Goal: Information Seeking & Learning: Learn about a topic

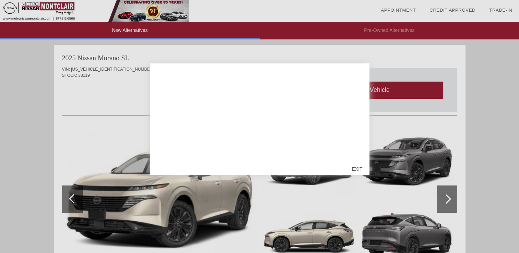
scroll to position [189, 0]
click at [356, 167] on div "EXIT" at bounding box center [357, 169] width 24 height 21
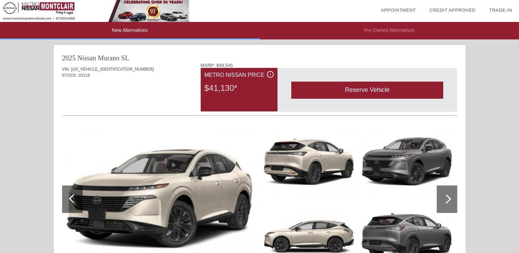
click at [356, 167] on div at bounding box center [259, 162] width 395 height 75
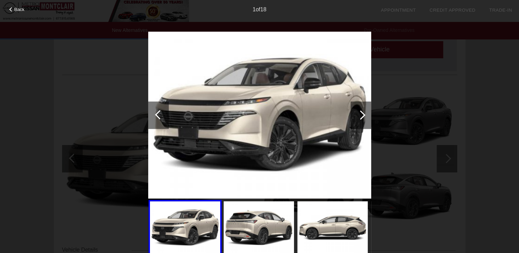
scroll to position [137, 0]
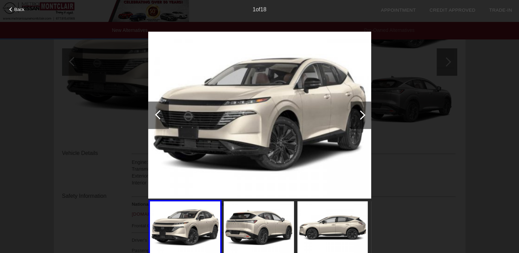
click at [282, 218] on img at bounding box center [259, 227] width 70 height 53
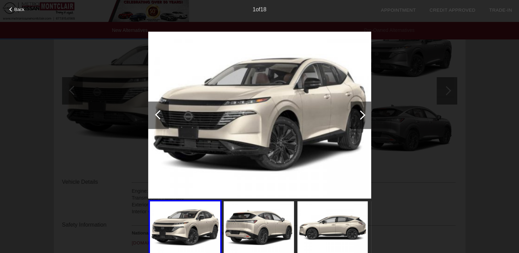
scroll to position [103, 0]
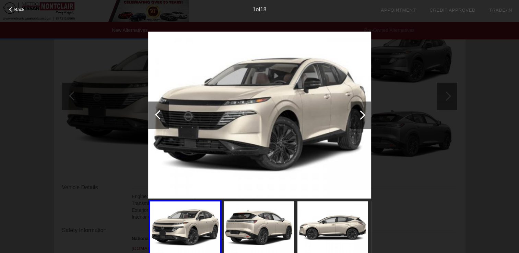
click at [359, 116] on div at bounding box center [360, 114] width 9 height 9
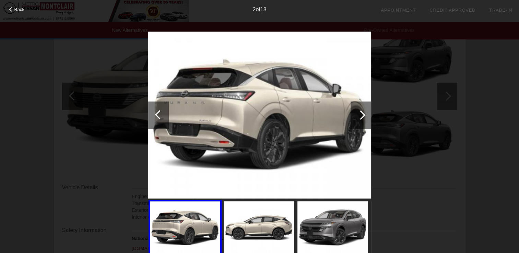
click at [359, 116] on div at bounding box center [360, 114] width 9 height 9
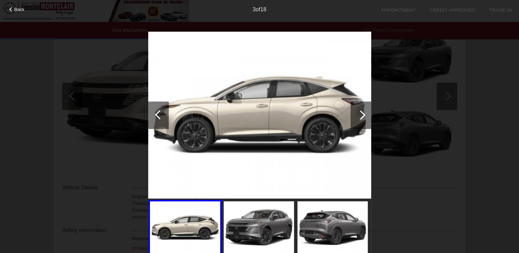
click at [359, 116] on div at bounding box center [360, 114] width 9 height 9
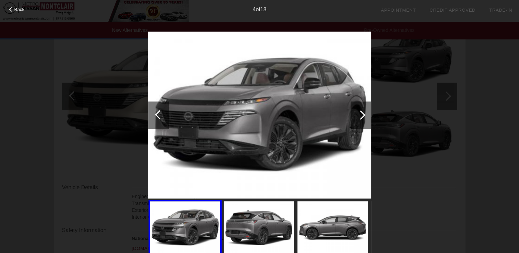
scroll to position [102, 0]
click at [359, 116] on div at bounding box center [360, 114] width 9 height 9
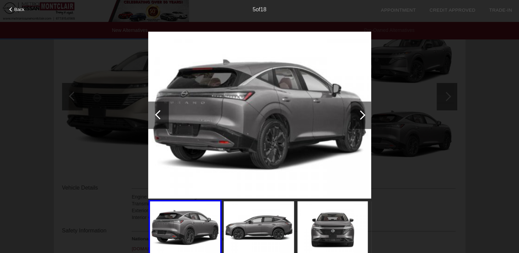
click at [407, 124] on div "Back 5 of 18" at bounding box center [259, 126] width 519 height 253
click at [104, 95] on div "Back 5 of 18" at bounding box center [259, 126] width 519 height 253
click at [20, 7] on span "Back" at bounding box center [19, 9] width 10 height 5
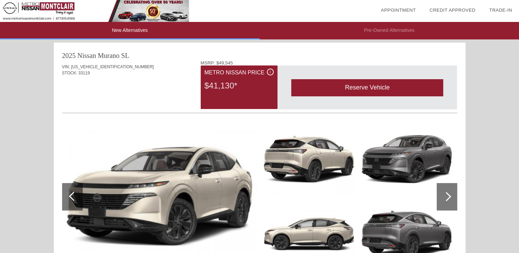
scroll to position [0, 0]
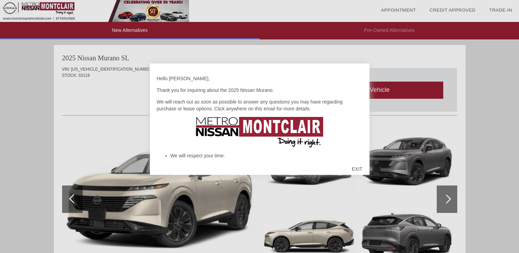
click at [352, 166] on div "EXIT" at bounding box center [357, 169] width 24 height 21
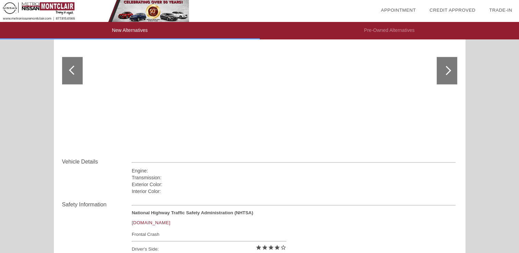
scroll to position [548, 0]
